Goal: Transaction & Acquisition: Purchase product/service

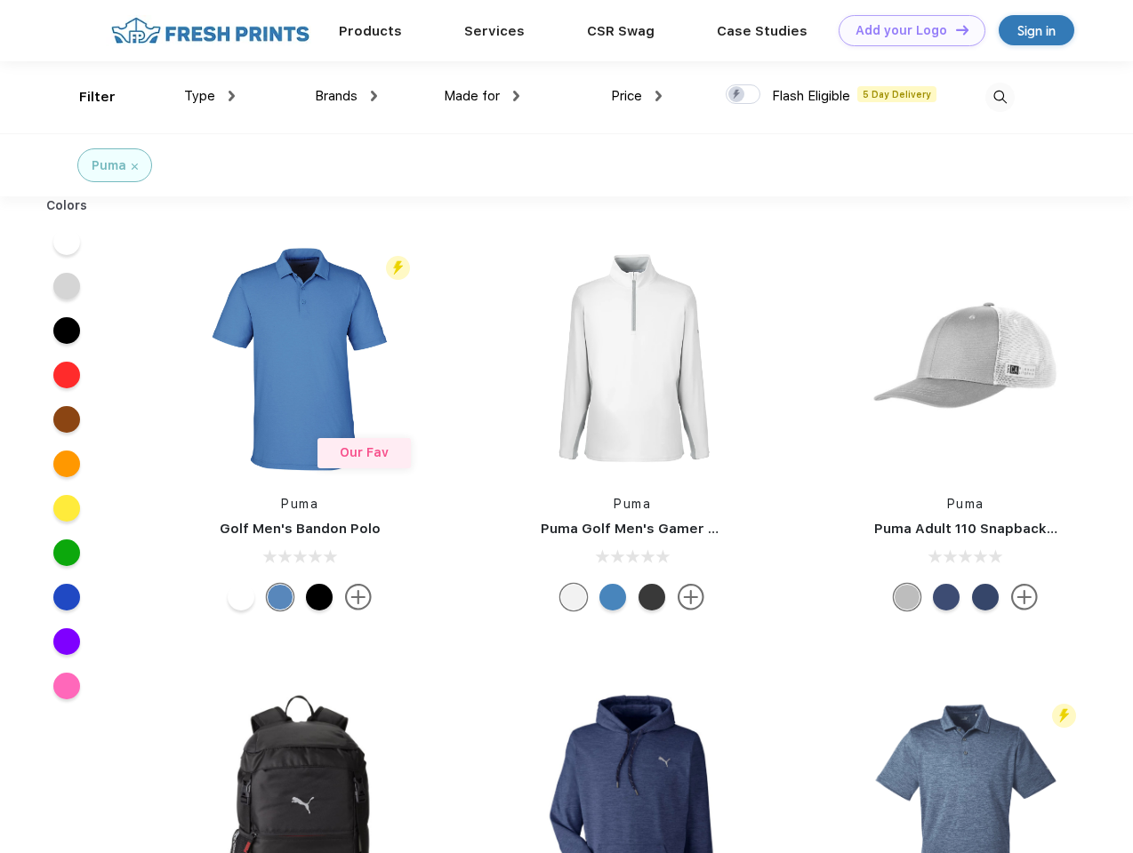
click at [905, 30] on link "Add your Logo Design Tool" at bounding box center [911, 30] width 147 height 31
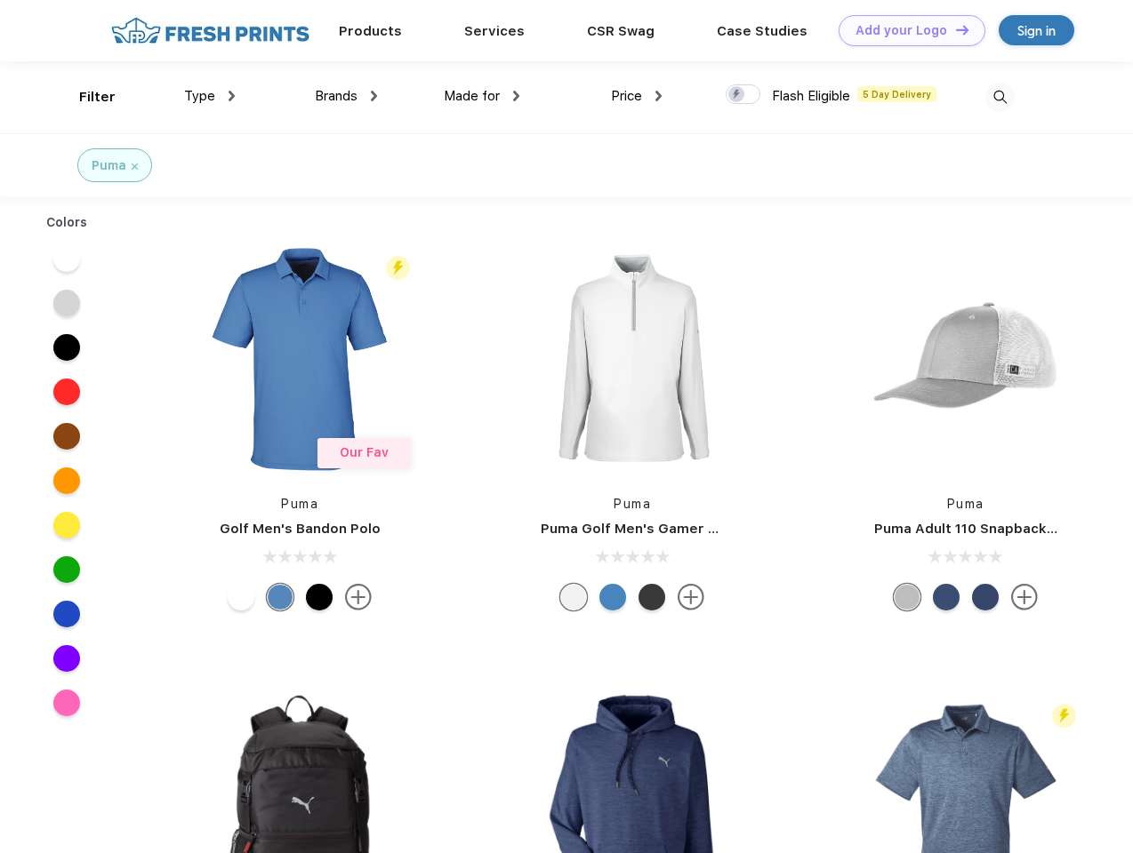
click at [0, 0] on div "Design Tool" at bounding box center [0, 0] width 0 height 0
click at [954, 29] on link "Add your Logo Design Tool" at bounding box center [911, 30] width 147 height 31
click at [85, 97] on div "Filter" at bounding box center [97, 97] width 36 height 20
click at [210, 96] on span "Type" at bounding box center [199, 96] width 31 height 16
click at [346, 96] on span "Brands" at bounding box center [336, 96] width 43 height 16
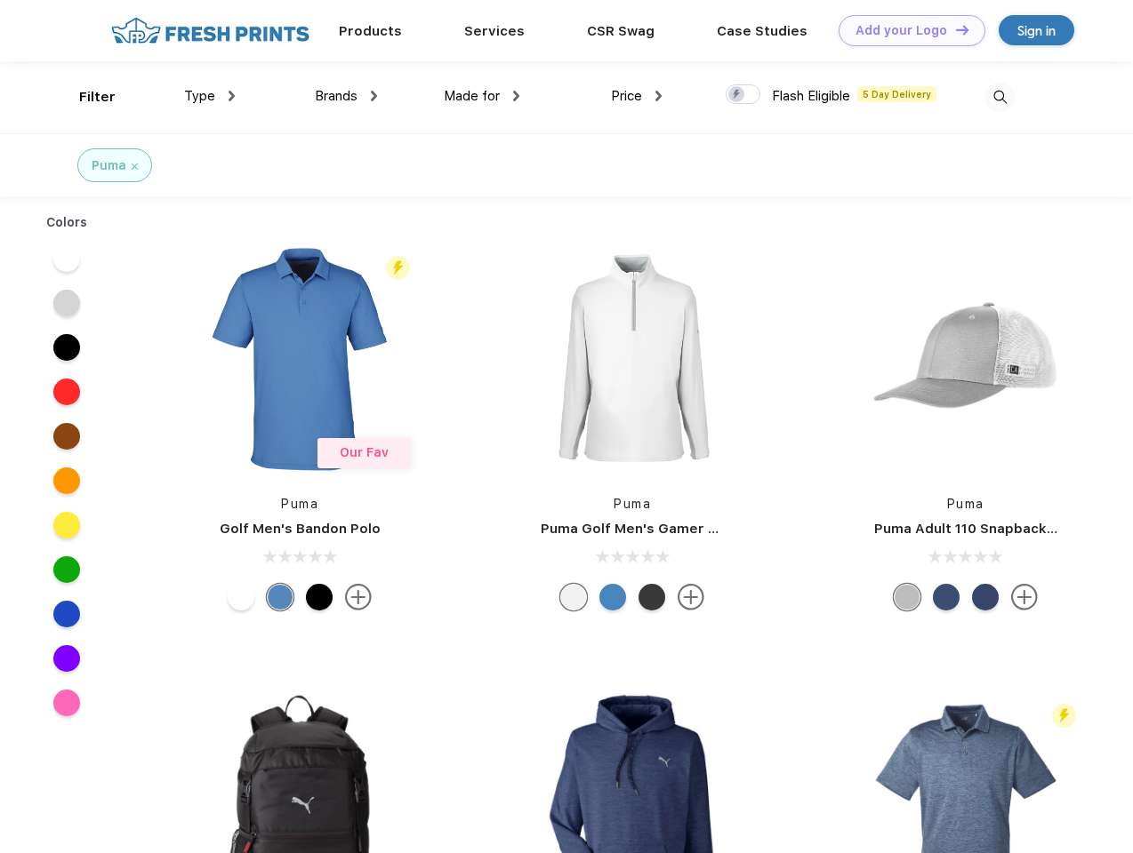
click at [482, 96] on span "Made for" at bounding box center [472, 96] width 56 height 16
click at [637, 96] on span "Price" at bounding box center [626, 96] width 31 height 16
click at [743, 95] on div at bounding box center [742, 94] width 35 height 20
click at [737, 95] on input "checkbox" at bounding box center [731, 90] width 12 height 12
click at [999, 97] on img at bounding box center [999, 97] width 29 height 29
